Goal: Task Accomplishment & Management: Manage account settings

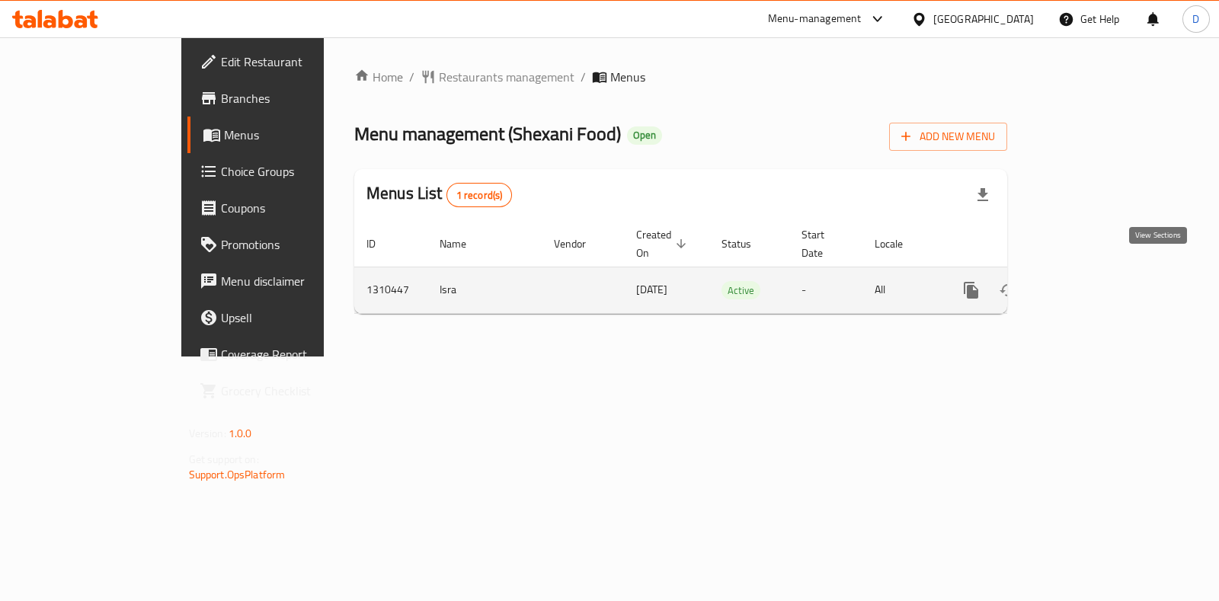
click at [1099, 285] on link "enhanced table" at bounding box center [1081, 290] width 37 height 37
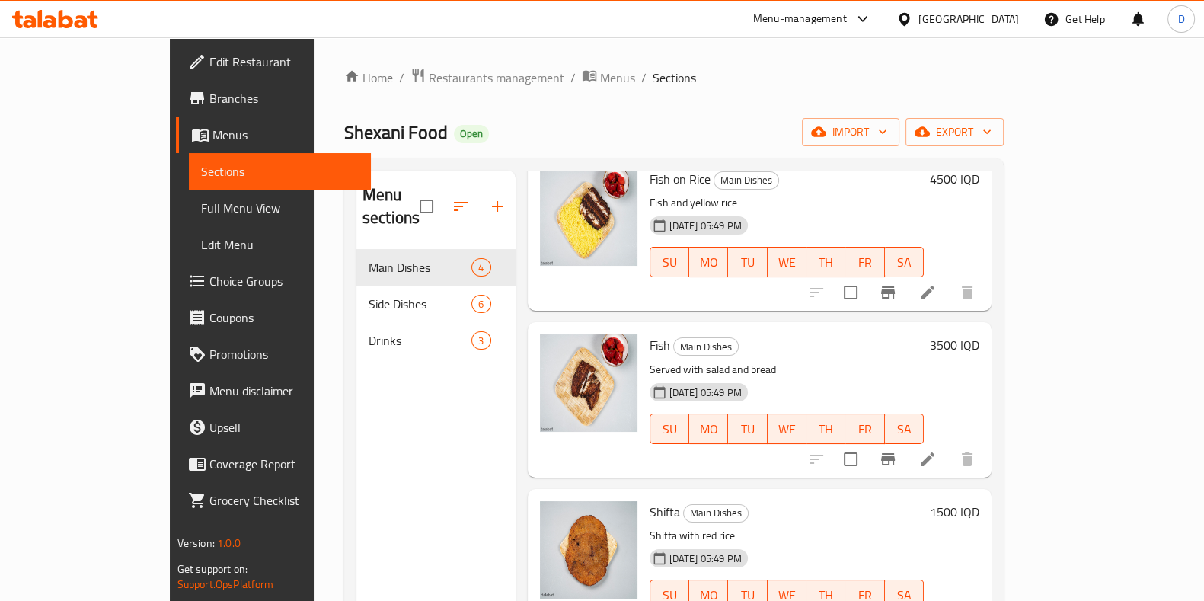
scroll to position [102, 0]
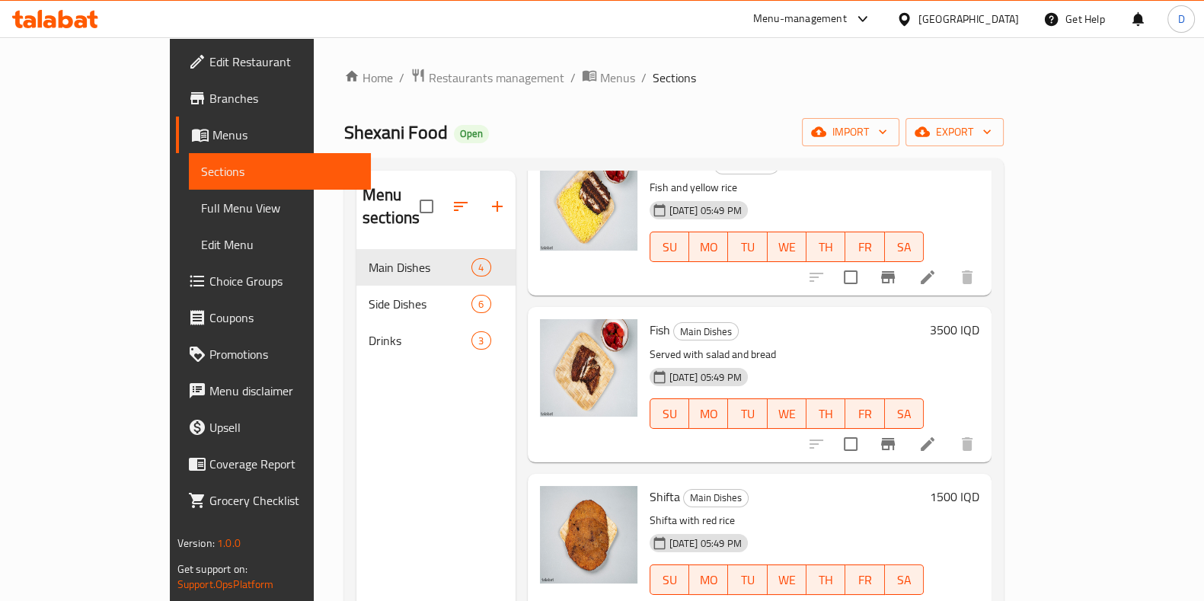
click at [937, 600] on icon at bounding box center [928, 610] width 18 height 18
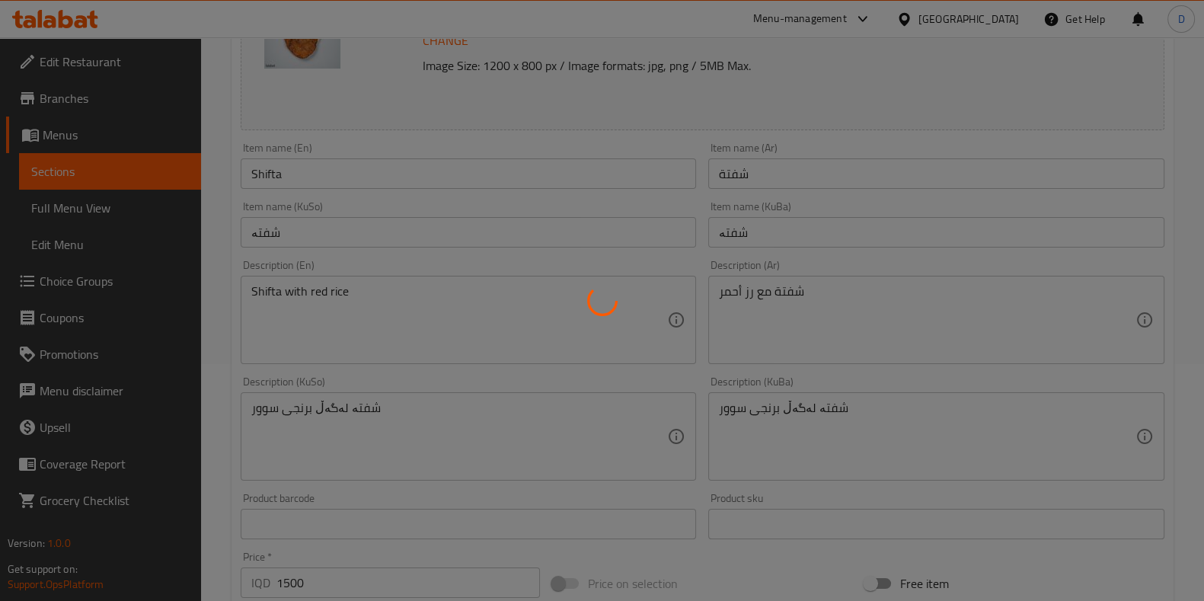
scroll to position [238, 0]
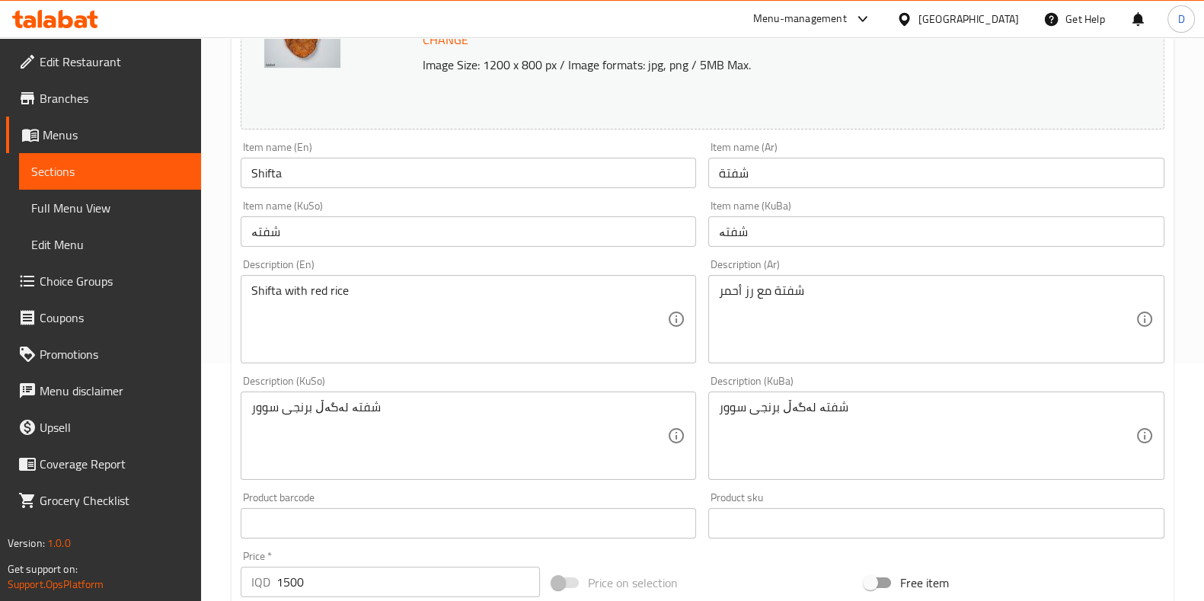
click at [316, 176] on input "Shifta" at bounding box center [469, 173] width 456 height 30
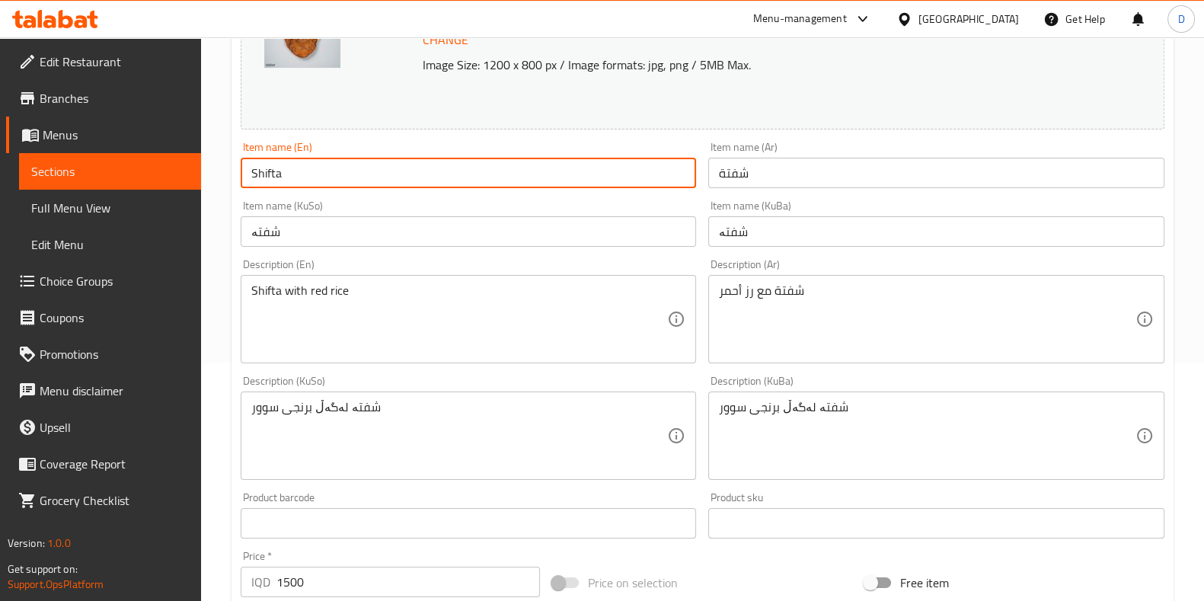
click at [316, 176] on input "Shifta" at bounding box center [469, 173] width 456 height 30
type input "Kibbah"
click at [735, 173] on input "شفتة" at bounding box center [936, 173] width 456 height 30
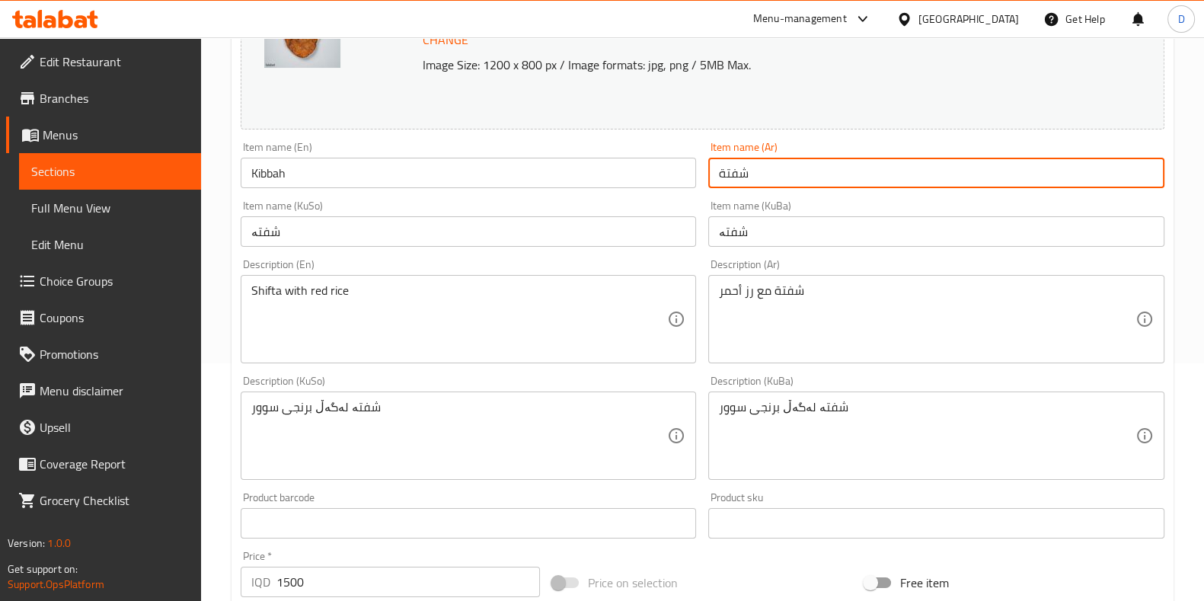
click at [735, 173] on input "شفتة" at bounding box center [936, 173] width 456 height 30
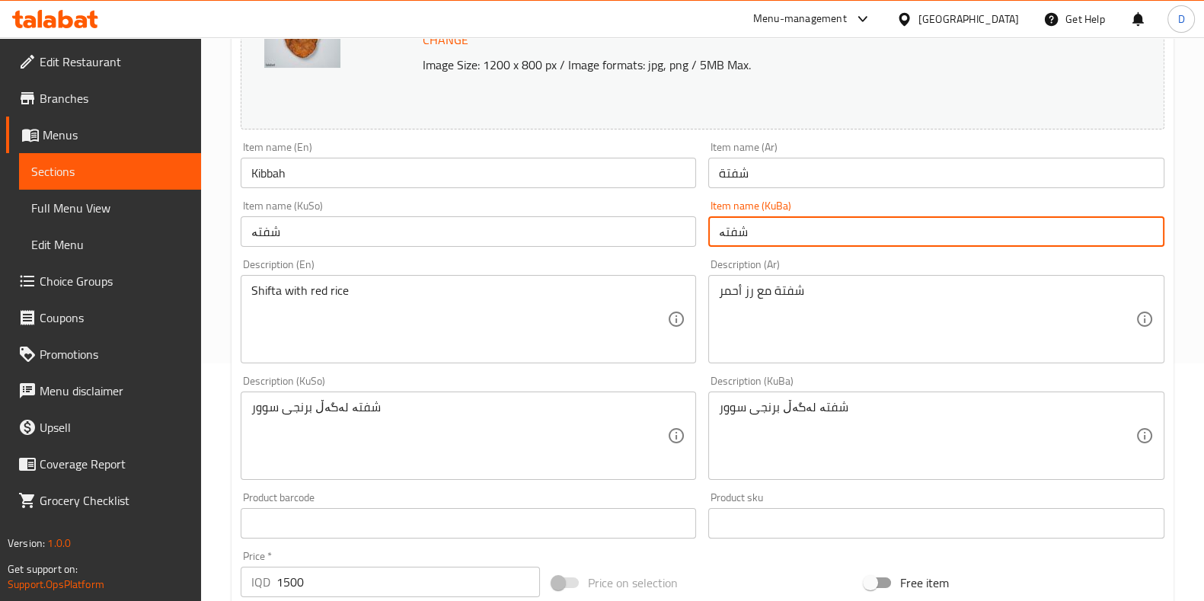
click at [1125, 229] on input "شفتە" at bounding box center [936, 231] width 456 height 30
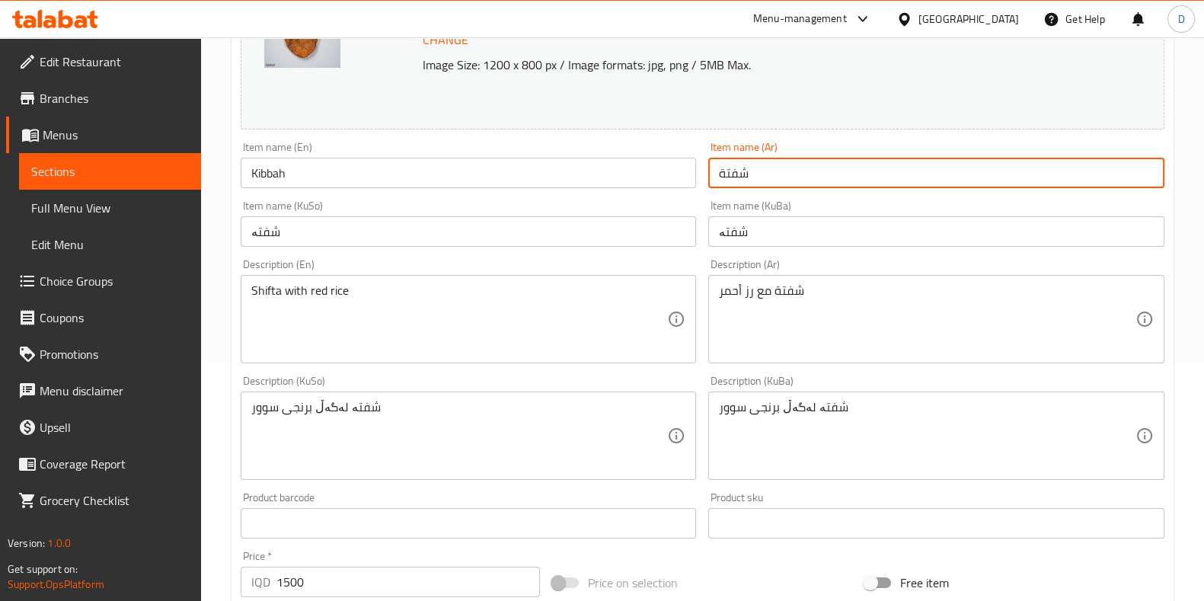
click at [801, 179] on input "شفتة" at bounding box center [936, 173] width 456 height 30
click at [801, 178] on input "شفتة" at bounding box center [936, 173] width 456 height 30
paste input "كبه"
type input "كبه"
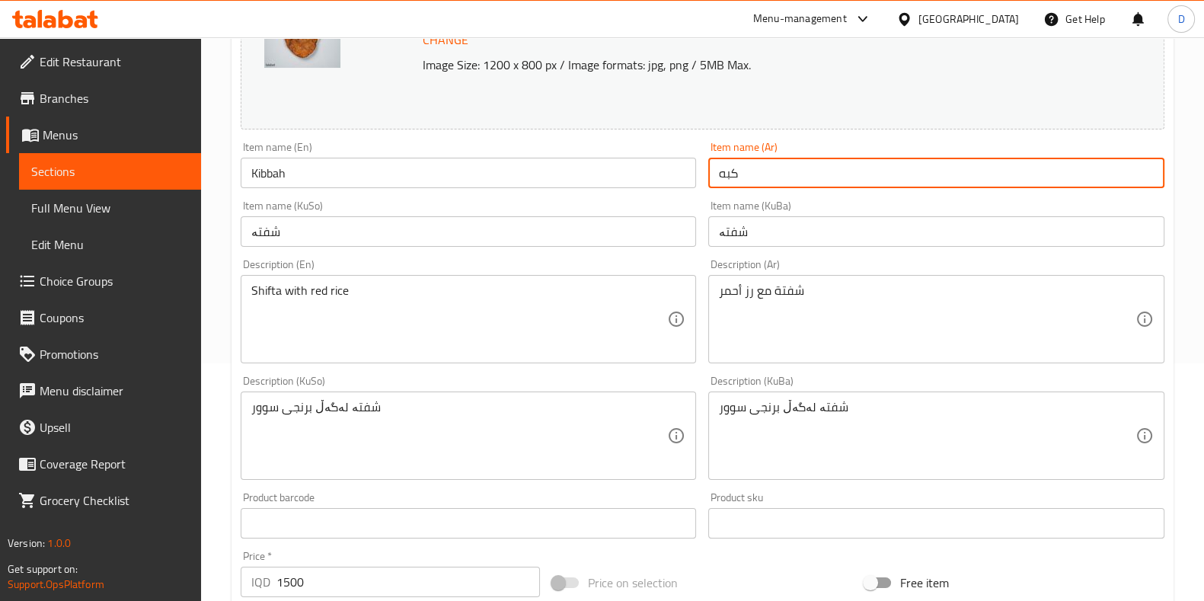
click at [741, 241] on input "شفتە" at bounding box center [936, 231] width 456 height 30
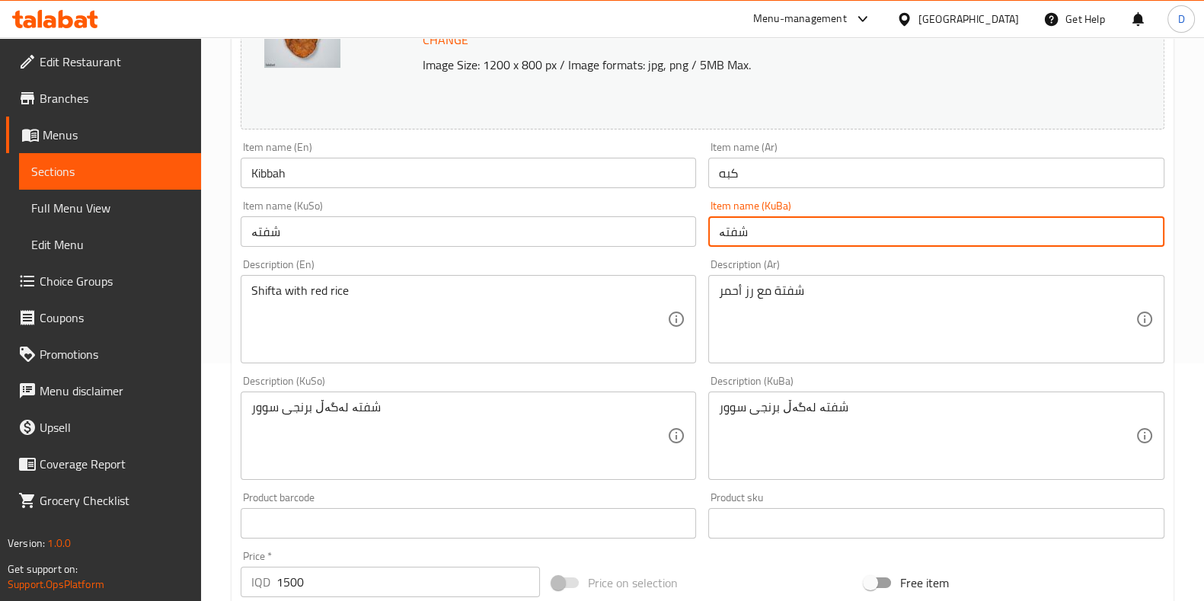
click at [741, 241] on input "شفتە" at bounding box center [936, 231] width 456 height 30
paste input "كبه"
type input "كبه"
click at [521, 235] on input "شفتە" at bounding box center [469, 231] width 456 height 30
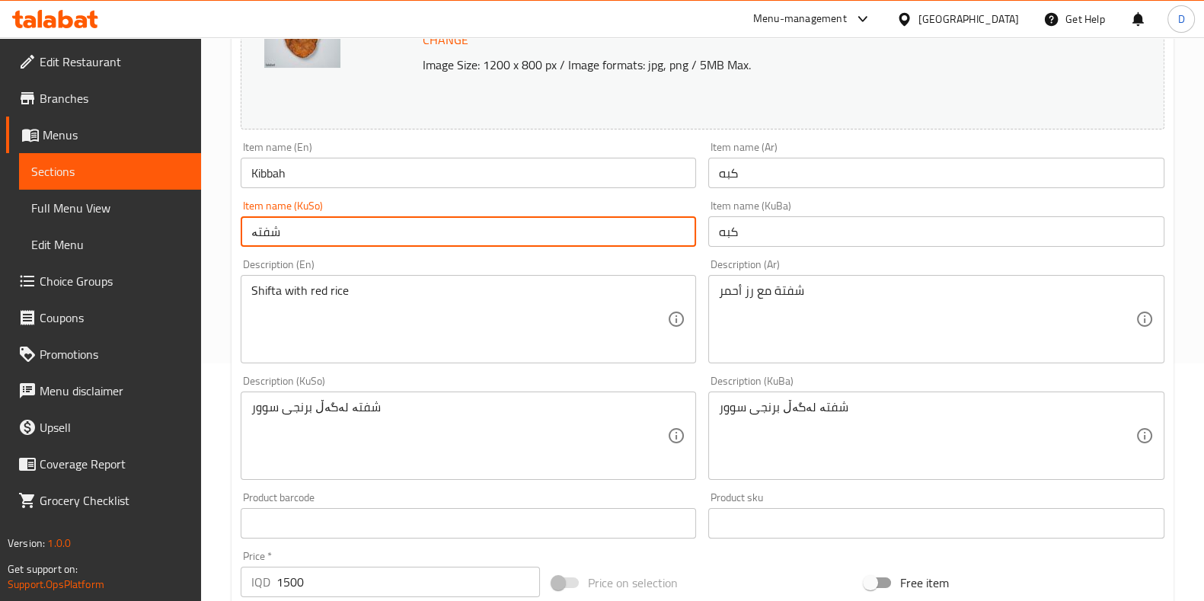
click at [521, 235] on input "شفتە" at bounding box center [469, 231] width 456 height 30
paste input "كبه"
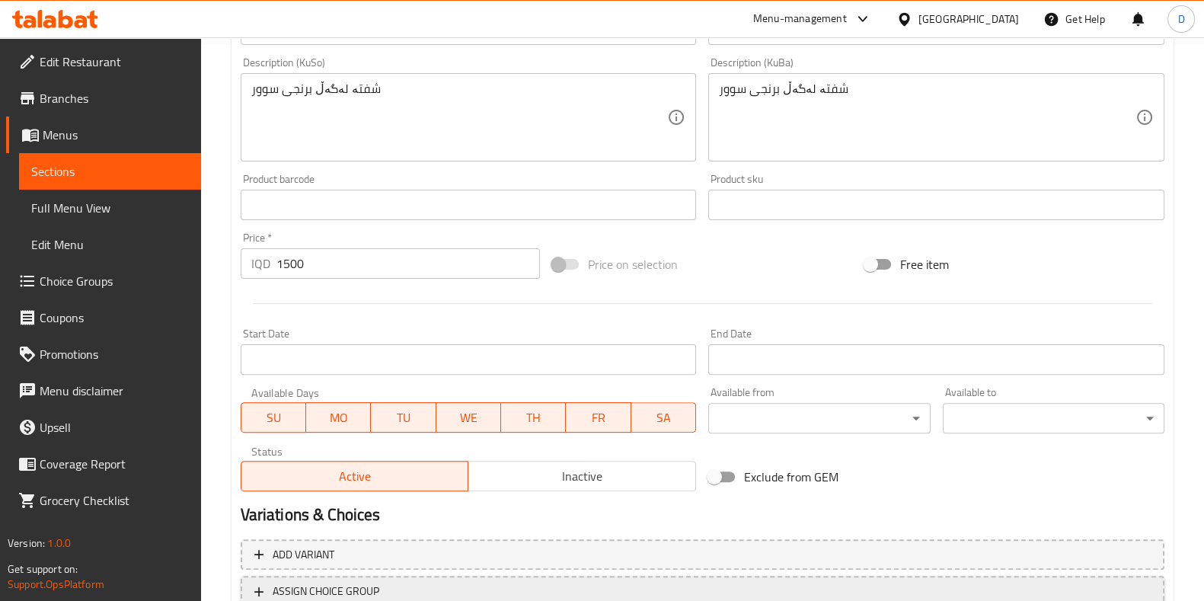
scroll to position [671, 0]
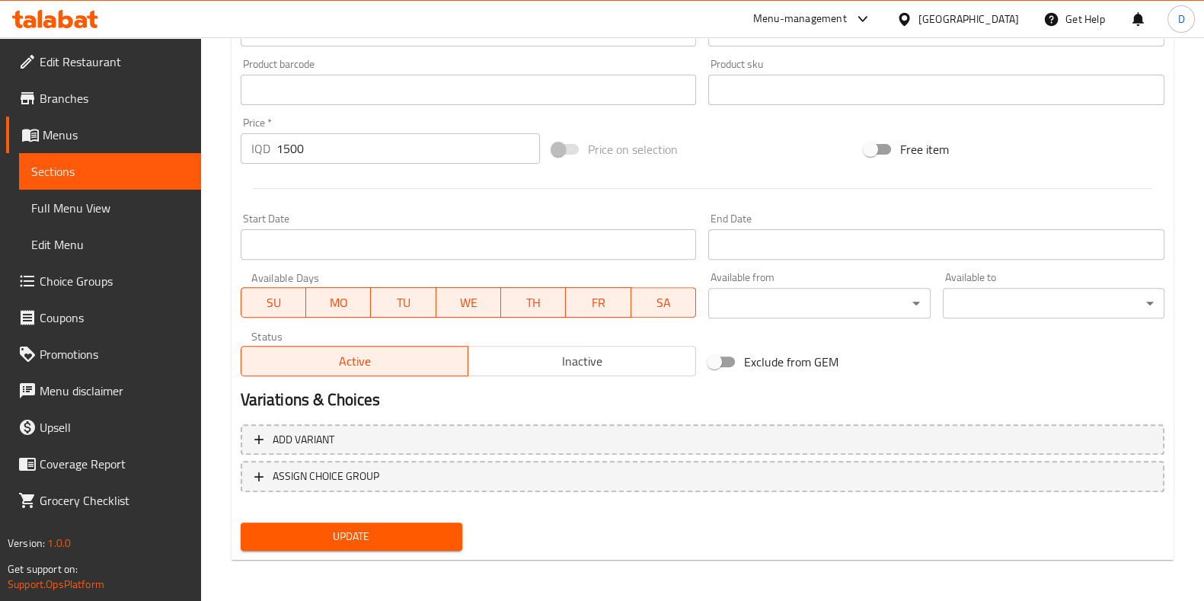
type input "كبه"
click at [437, 527] on span "Update" at bounding box center [351, 536] width 197 height 19
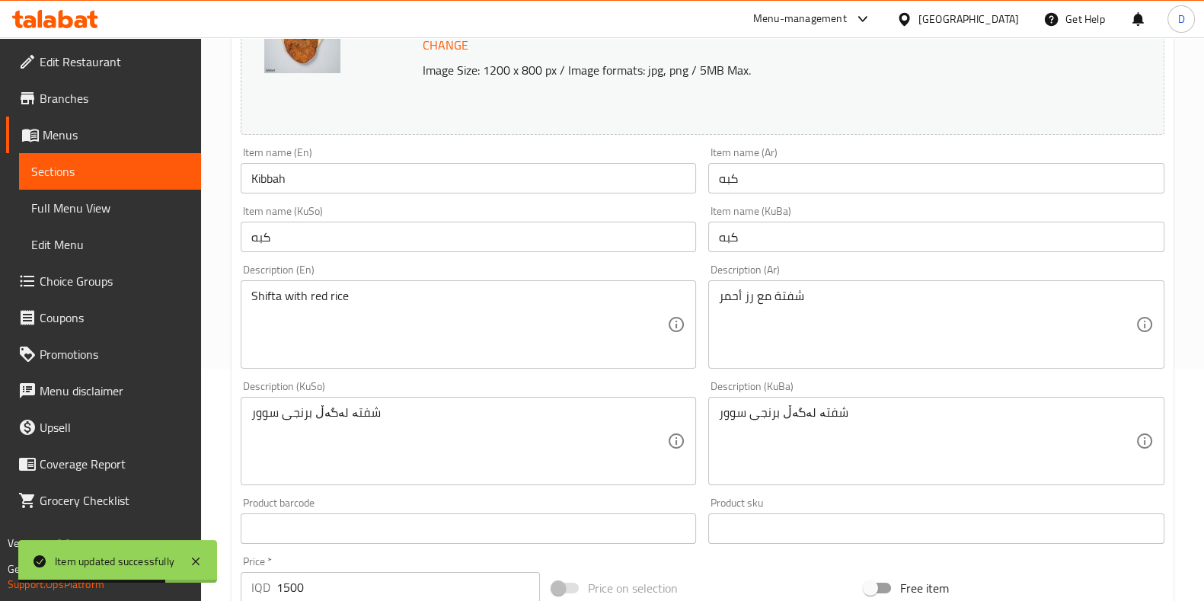
scroll to position [0, 0]
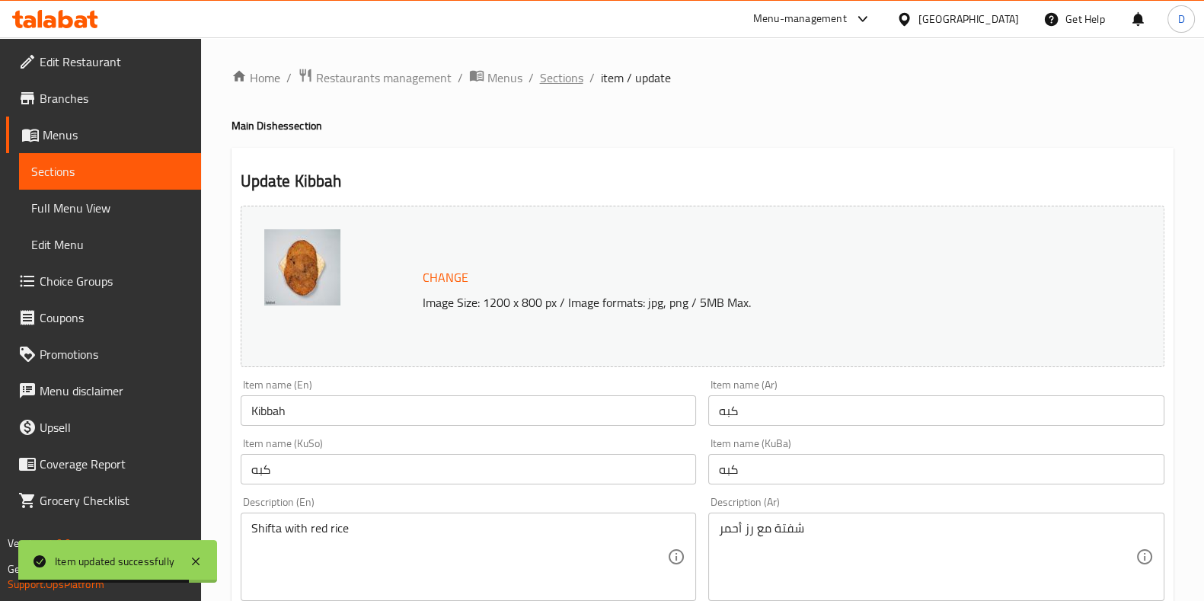
click at [542, 69] on span "Sections" at bounding box center [561, 78] width 43 height 18
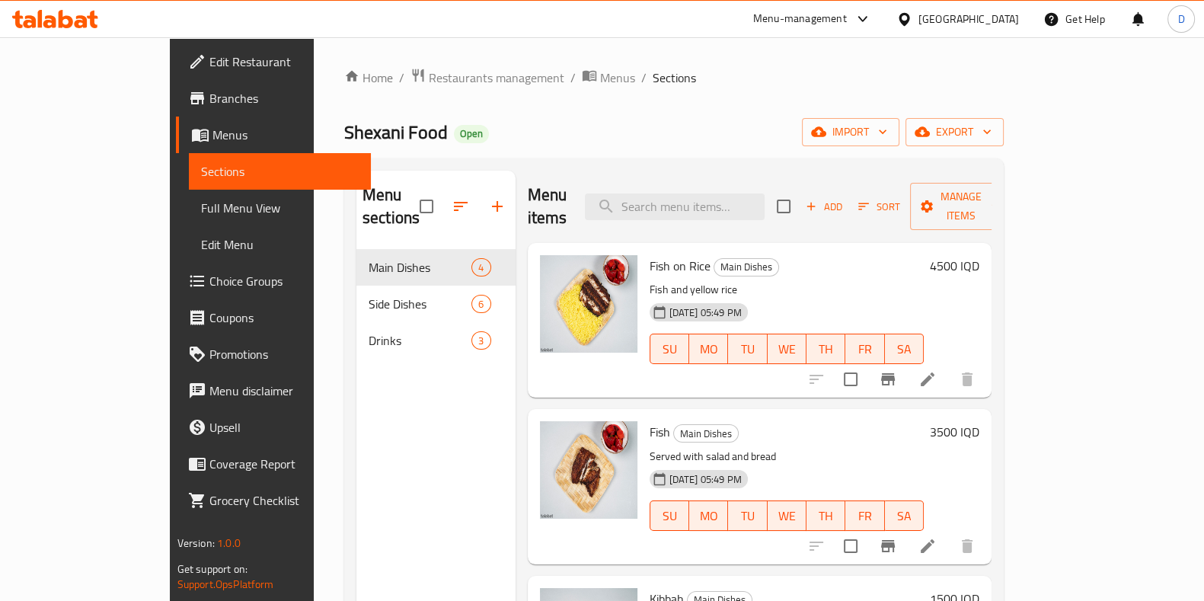
click at [884, 29] on div "Menu-management" at bounding box center [812, 19] width 143 height 37
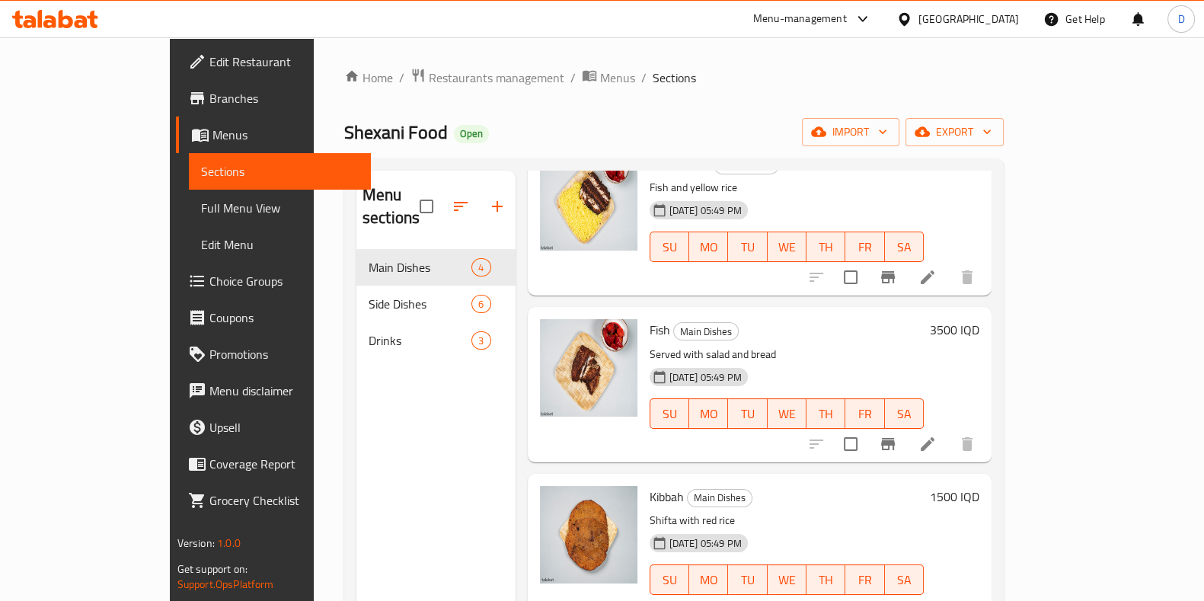
click at [847, 24] on div "Menu-management" at bounding box center [800, 19] width 94 height 18
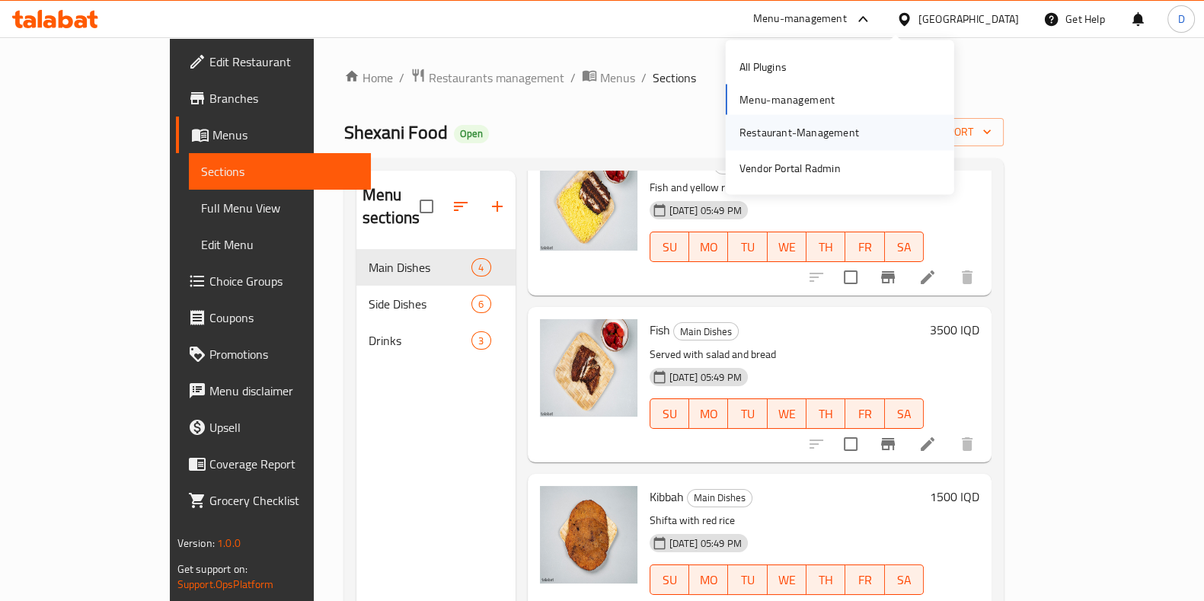
click at [877, 144] on div "Restaurant-Management" at bounding box center [840, 132] width 229 height 35
